Goal: Information Seeking & Learning: Understand process/instructions

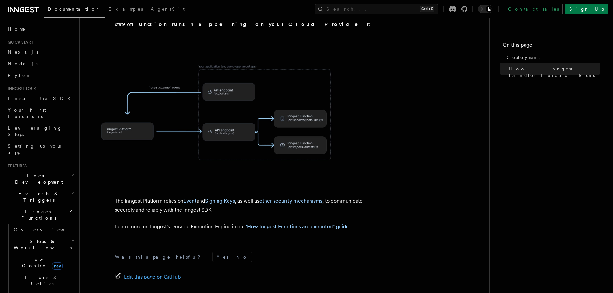
scroll to position [256, 0]
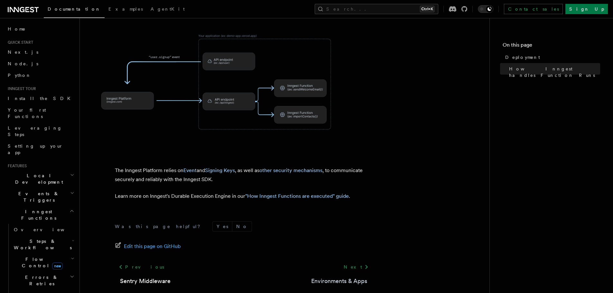
click at [350, 277] on link "Environments & Apps" at bounding box center [339, 281] width 56 height 9
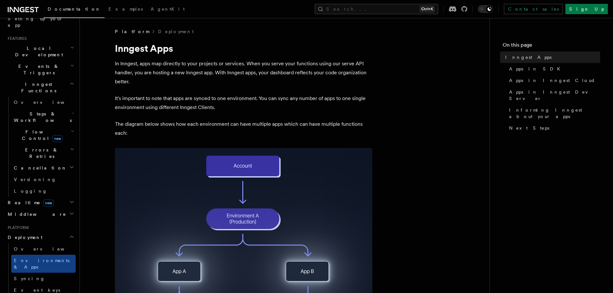
scroll to position [129, 0]
click at [28, 245] on span "Overview" at bounding box center [47, 247] width 66 height 5
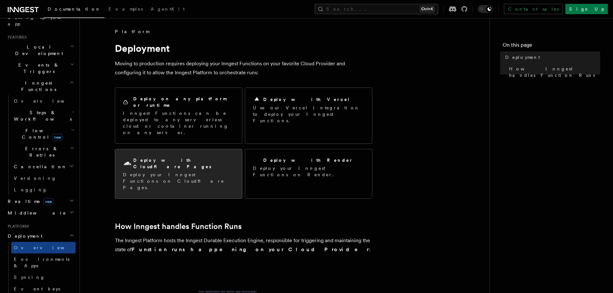
click at [137, 172] on p "Deploy your Inngest Functions on Cloudflare Pages." at bounding box center [178, 181] width 111 height 19
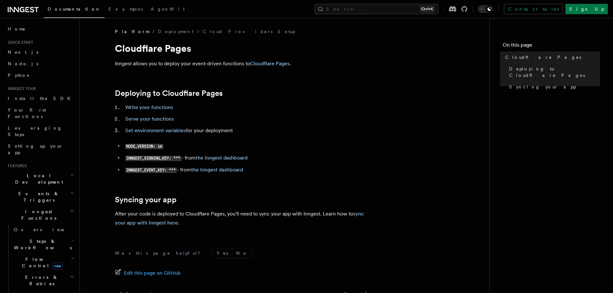
scroll to position [62, 0]
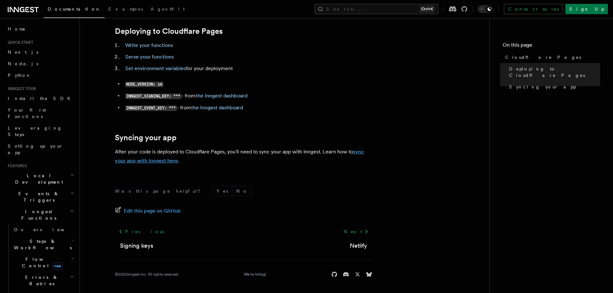
click at [160, 163] on link "sync your app with Inngest here" at bounding box center [239, 156] width 249 height 15
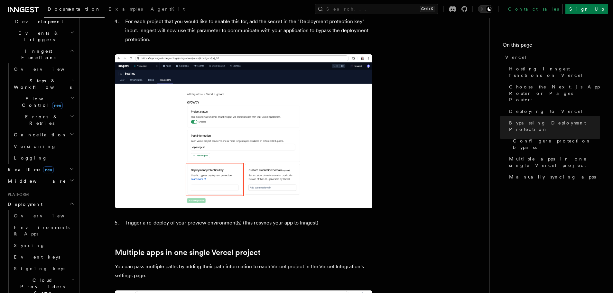
scroll to position [161, 0]
click at [22, 213] on span "Overview" at bounding box center [47, 215] width 66 height 5
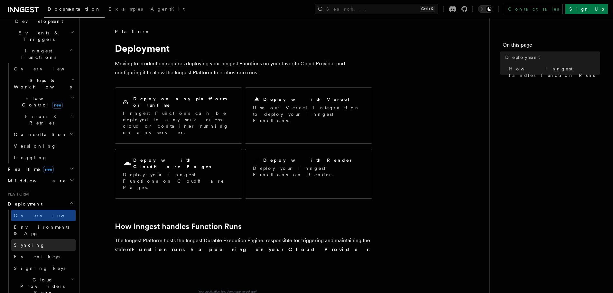
click at [25, 243] on span "Syncing" at bounding box center [29, 245] width 31 height 5
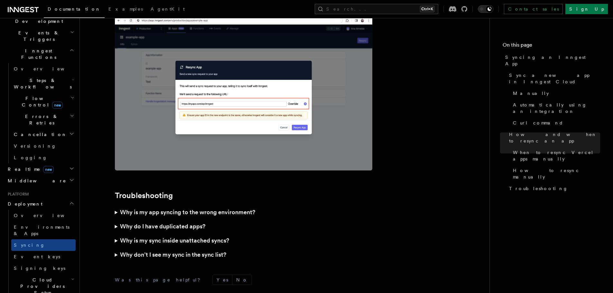
scroll to position [1835, 0]
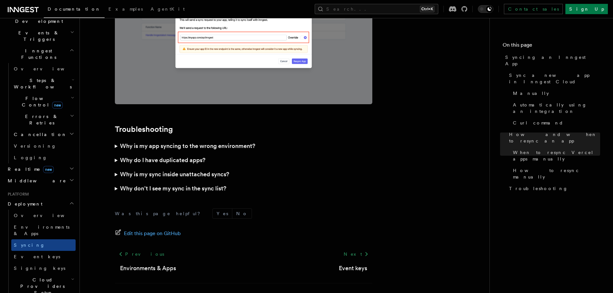
click at [153, 170] on h3 "Why is my sync inside unattached syncs?" at bounding box center [174, 174] width 109 height 9
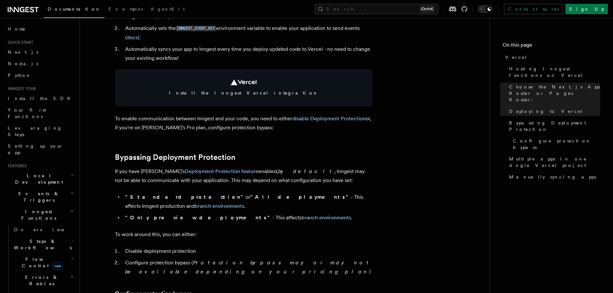
scroll to position [354, 0]
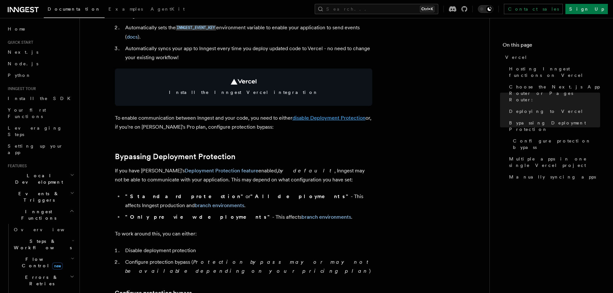
click at [315, 118] on link "disable Deployment Protection" at bounding box center [329, 118] width 73 height 6
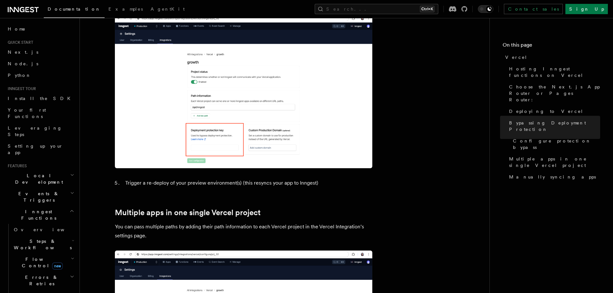
scroll to position [612, 0]
